Goal: Information Seeking & Learning: Learn about a topic

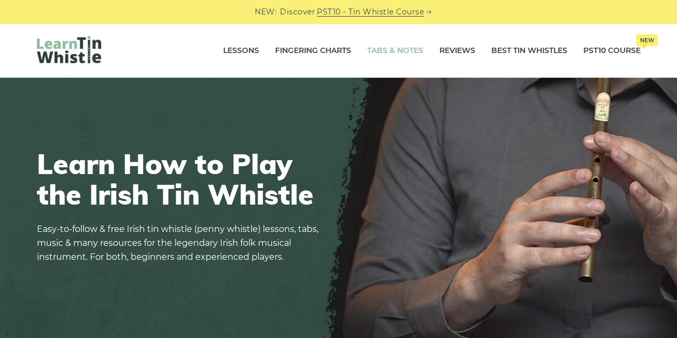
click at [411, 52] on link "Tabs & Notes" at bounding box center [395, 50] width 56 height 27
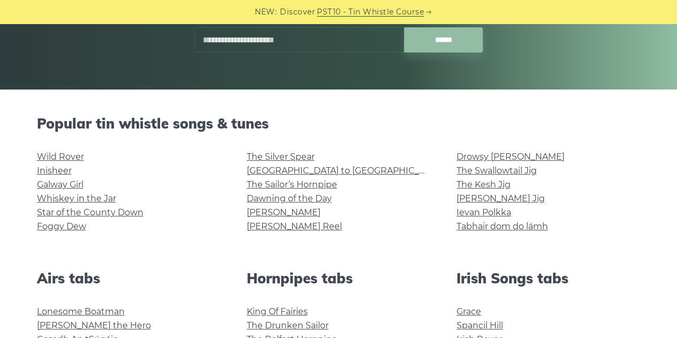
scroll to position [195, 0]
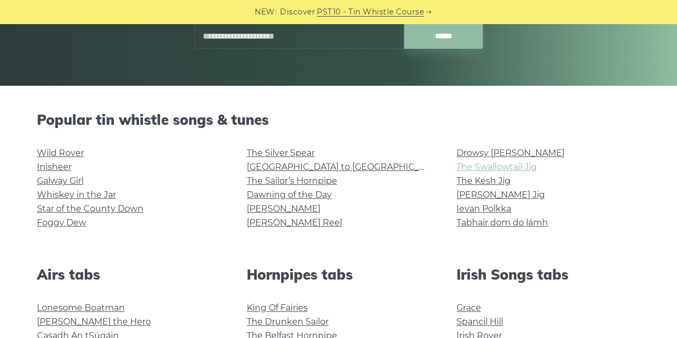
click at [494, 167] on link "The Swallowtail Jig" at bounding box center [496, 167] width 80 height 10
click at [276, 222] on link "[PERSON_NAME] Reel" at bounding box center [294, 222] width 95 height 10
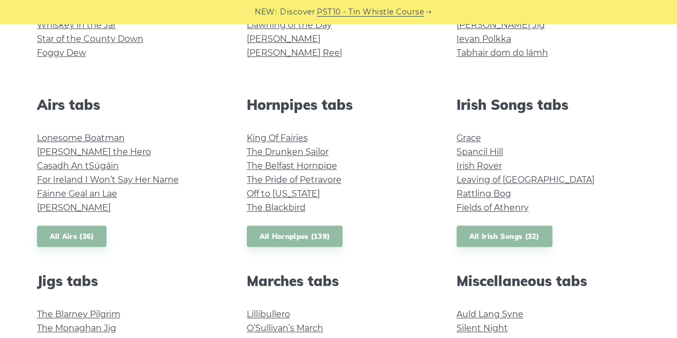
scroll to position [397, 0]
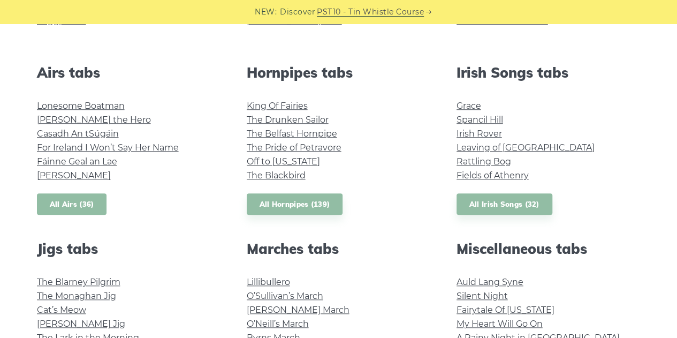
click at [71, 207] on link "All Airs (36)" at bounding box center [72, 204] width 70 height 22
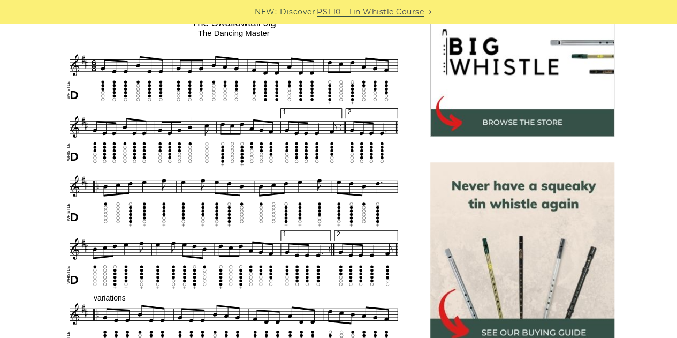
scroll to position [329, 0]
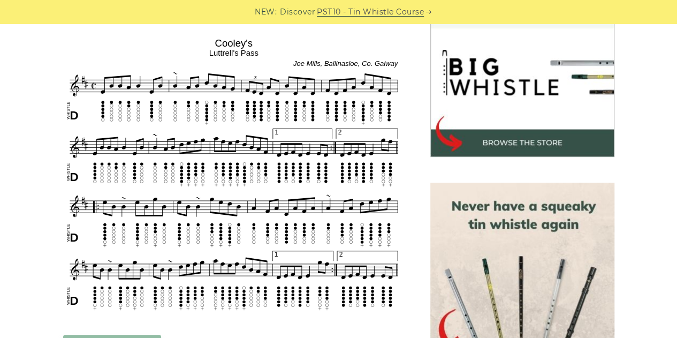
scroll to position [347, 0]
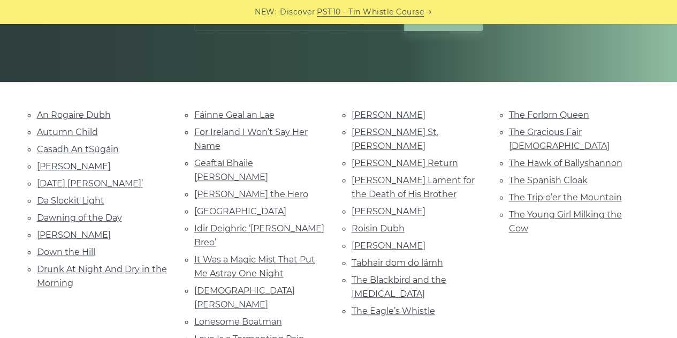
scroll to position [201, 0]
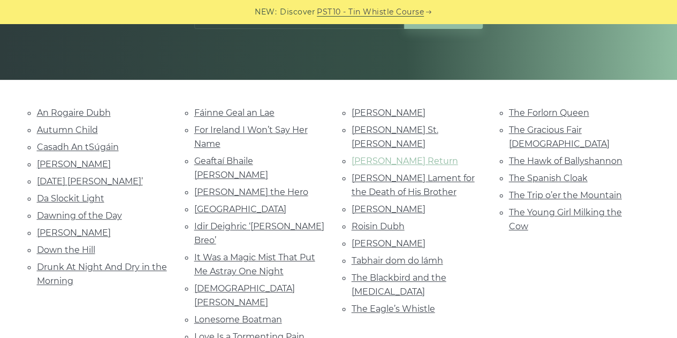
click at [400, 156] on link "[PERSON_NAME] Return" at bounding box center [405, 161] width 106 height 10
click at [436, 255] on link "Tabhair dom do lámh" at bounding box center [397, 260] width 91 height 10
click at [398, 156] on link "Moran’s Return" at bounding box center [405, 161] width 106 height 10
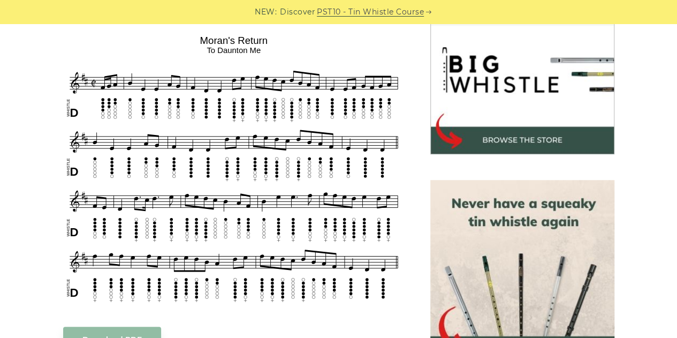
scroll to position [344, 0]
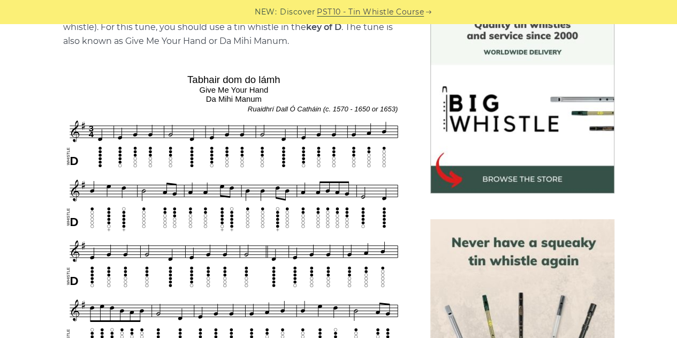
scroll to position [295, 0]
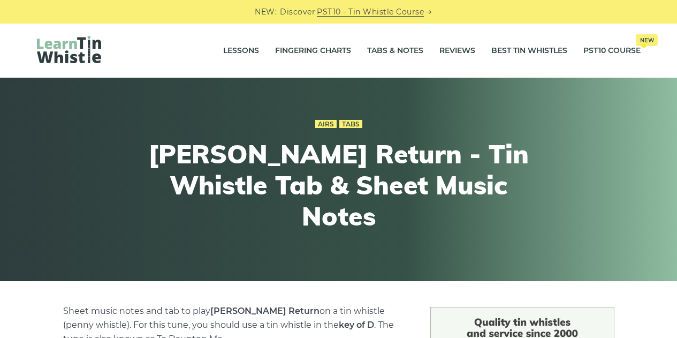
click at [398, 131] on div "Airs Tabs" at bounding box center [339, 124] width 394 height 14
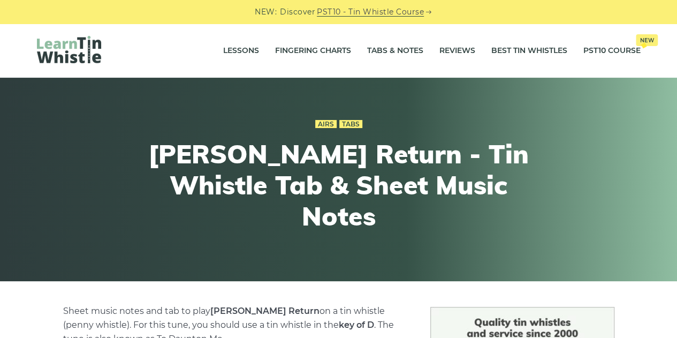
scroll to position [3, 0]
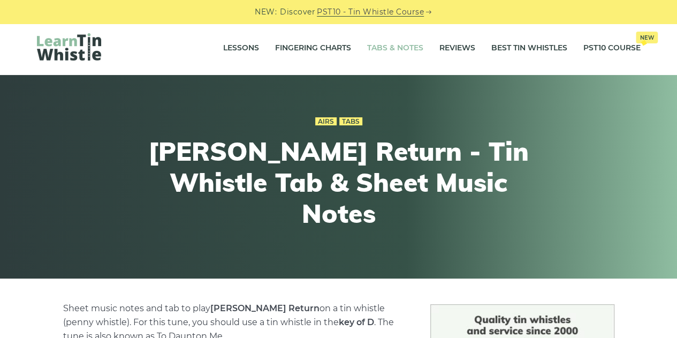
click at [413, 49] on link "Tabs & Notes" at bounding box center [395, 48] width 56 height 27
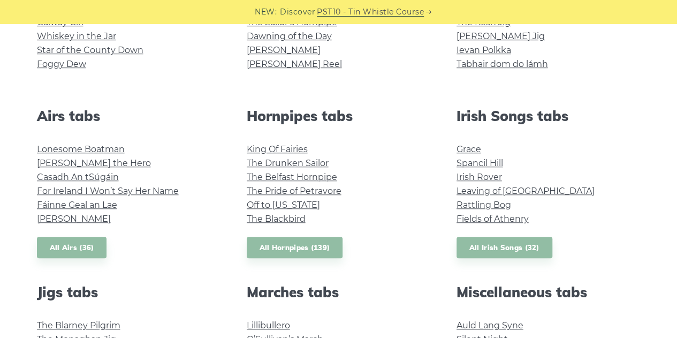
scroll to position [356, 0]
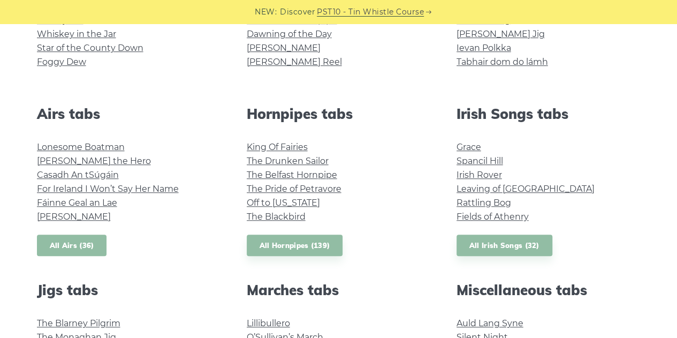
click at [56, 249] on link "All Airs (36)" at bounding box center [72, 245] width 70 height 22
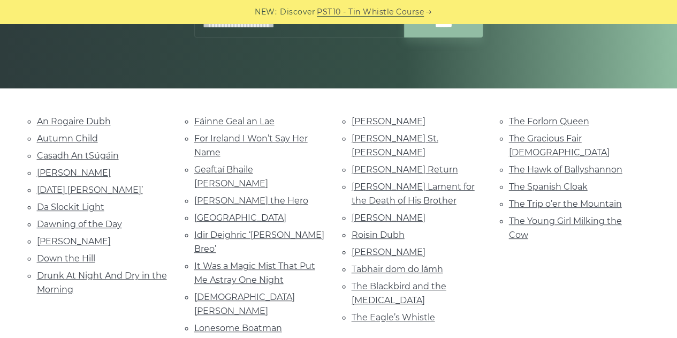
scroll to position [195, 0]
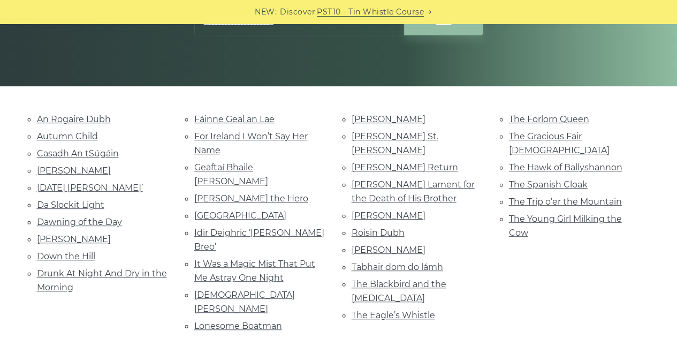
click at [256, 337] on link "Love Is a Tormenting Pain" at bounding box center [249, 343] width 110 height 10
click at [308, 30] on input "text" at bounding box center [299, 22] width 210 height 25
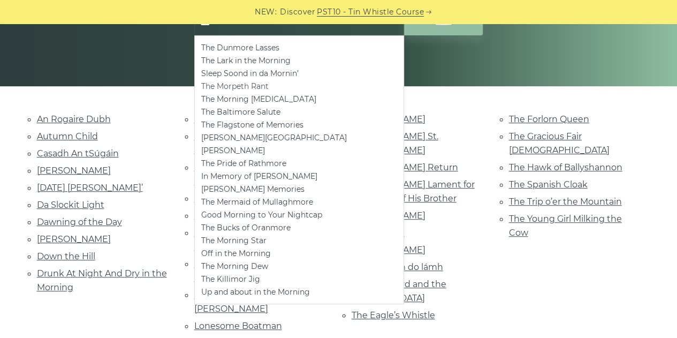
click at [231, 85] on li "The Morpeth Rant" at bounding box center [299, 86] width 196 height 13
type input "**********"
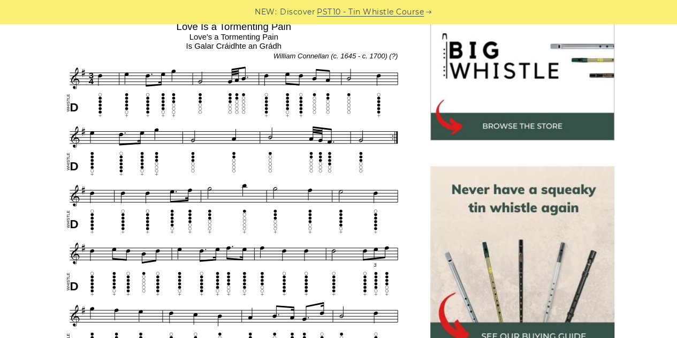
scroll to position [353, 0]
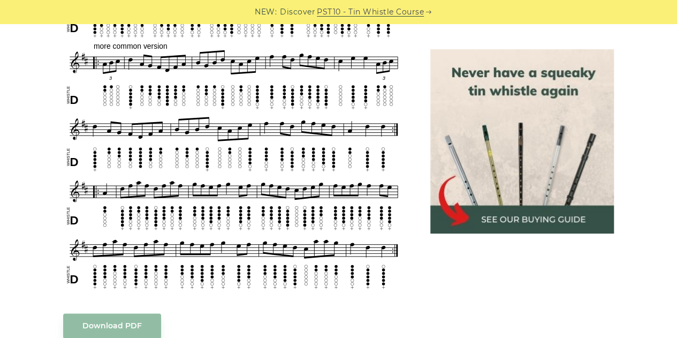
scroll to position [585, 0]
